Goal: Navigation & Orientation: Find specific page/section

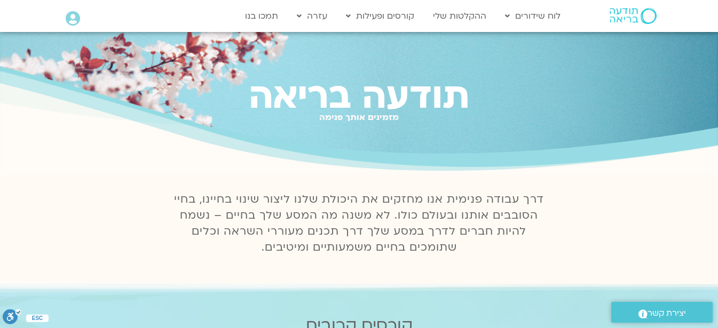
click at [71, 20] on icon at bounding box center [73, 18] width 14 height 15
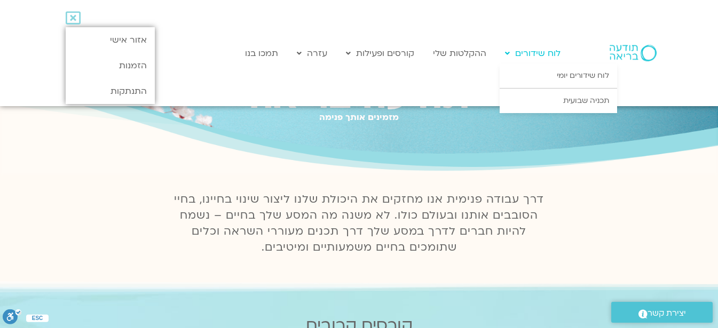
click at [513, 57] on link "לוח שידורים" at bounding box center [532, 53] width 66 height 20
click at [109, 37] on link "אזור אישי" at bounding box center [110, 40] width 89 height 26
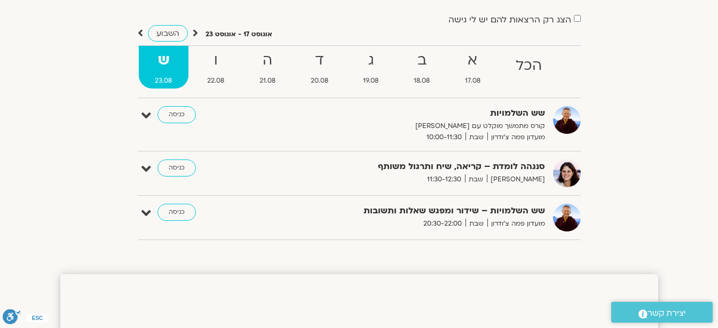
scroll to position [69, 0]
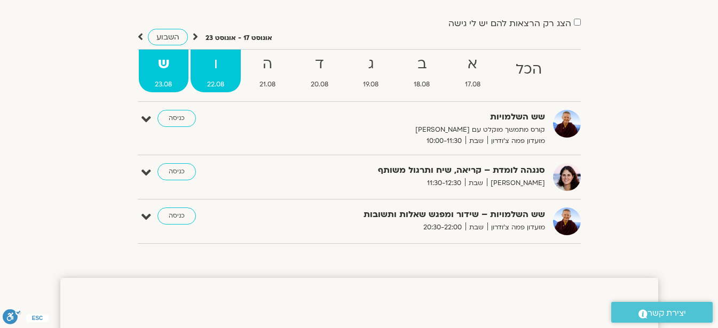
click at [209, 73] on strong "ו" at bounding box center [215, 64] width 50 height 24
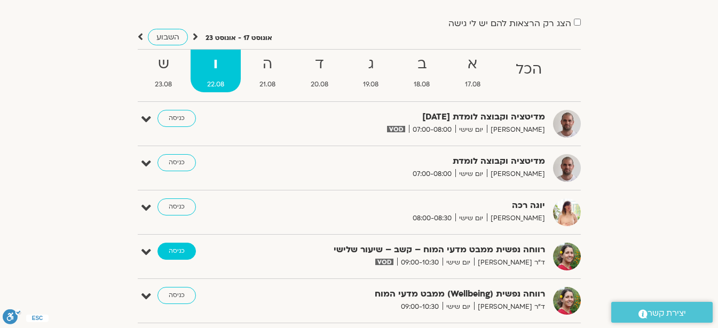
click at [180, 252] on link "כניסה" at bounding box center [176, 251] width 38 height 17
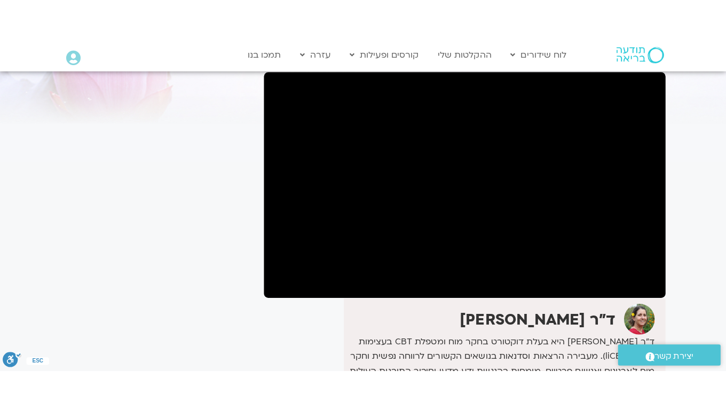
scroll to position [91, 0]
